Goal: Navigation & Orientation: Find specific page/section

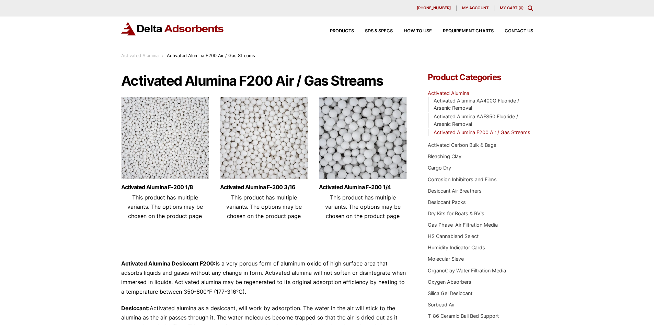
click at [407, 29] on div "Products SDS & SPECS How to Use Requirement Charts Contact Us" at bounding box center [426, 31] width 220 height 10
click at [410, 30] on span "How to Use" at bounding box center [418, 31] width 28 height 4
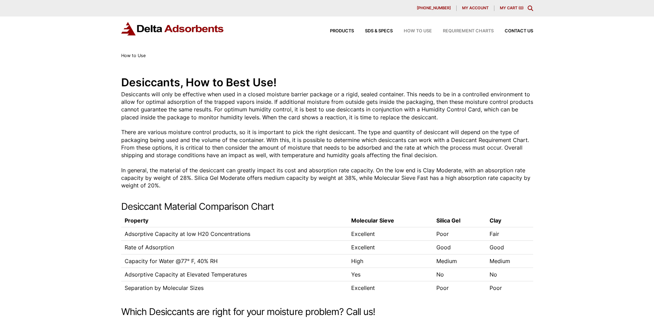
click at [466, 29] on span "Requirement Charts" at bounding box center [468, 31] width 51 height 4
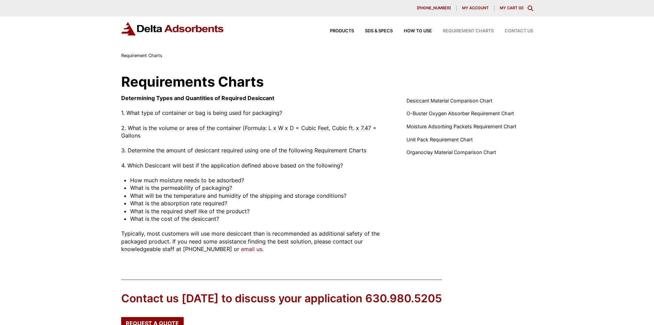
click at [522, 32] on span "Contact Us" at bounding box center [519, 31] width 29 height 4
